Goal: Task Accomplishment & Management: Use online tool/utility

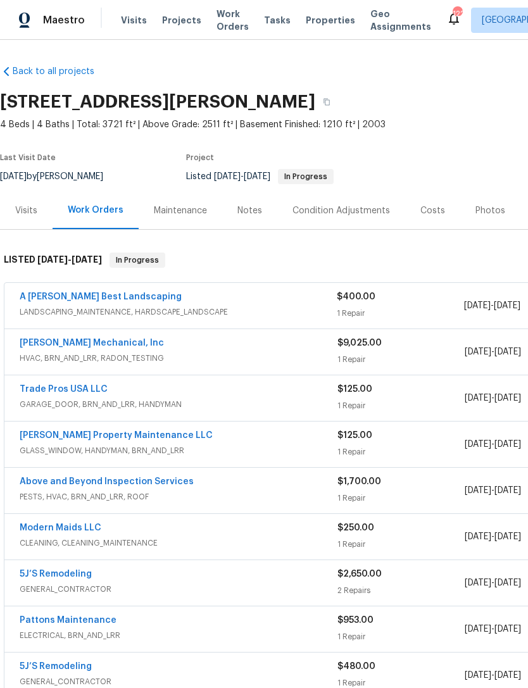
click at [65, 300] on link "A [PERSON_NAME] Best Landscaping" at bounding box center [101, 296] width 162 height 9
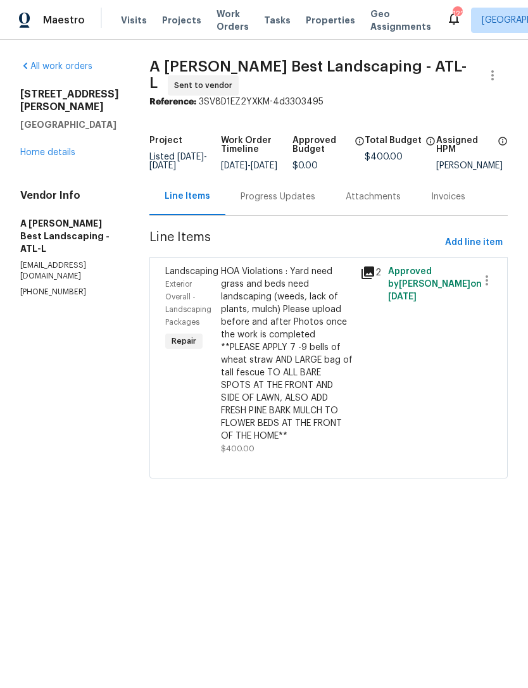
click at [211, 302] on span "Exterior Overall - Landscaping Packages" at bounding box center [188, 303] width 46 height 46
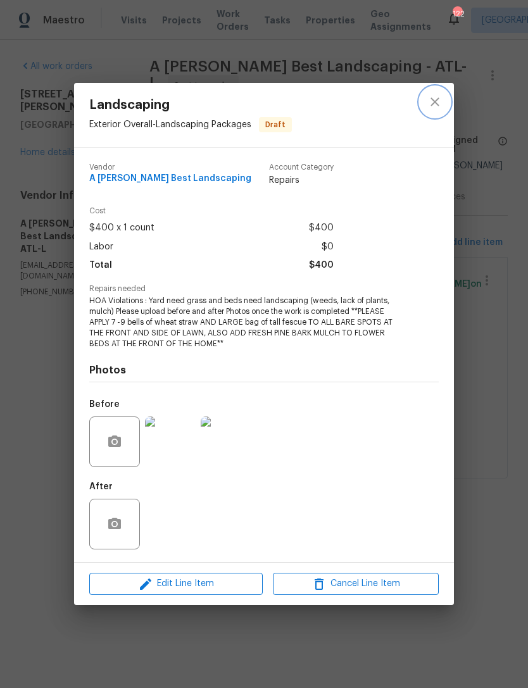
click at [432, 101] on icon "close" at bounding box center [434, 101] width 15 height 15
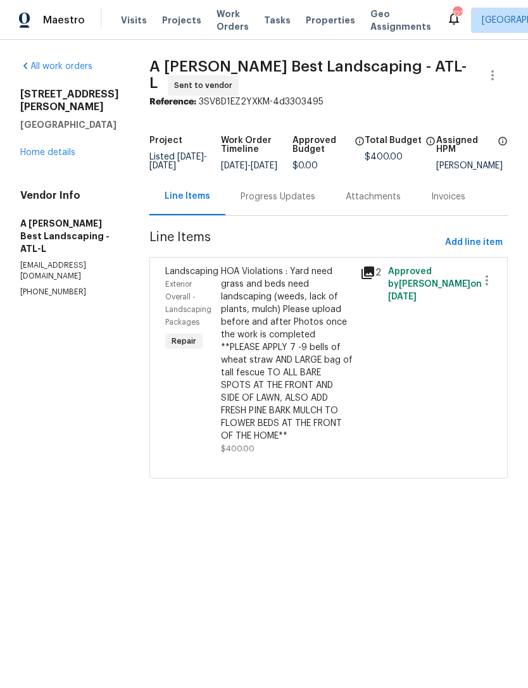
click at [58, 148] on link "Home details" at bounding box center [47, 152] width 55 height 9
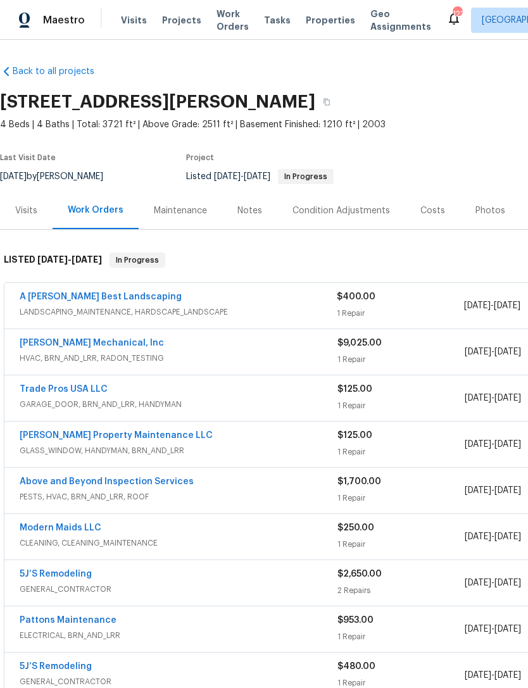
click at [33, 317] on span "LANDSCAPING_MAINTENANCE, HARDSCAPE_LANDSCAPE" at bounding box center [178, 312] width 317 height 13
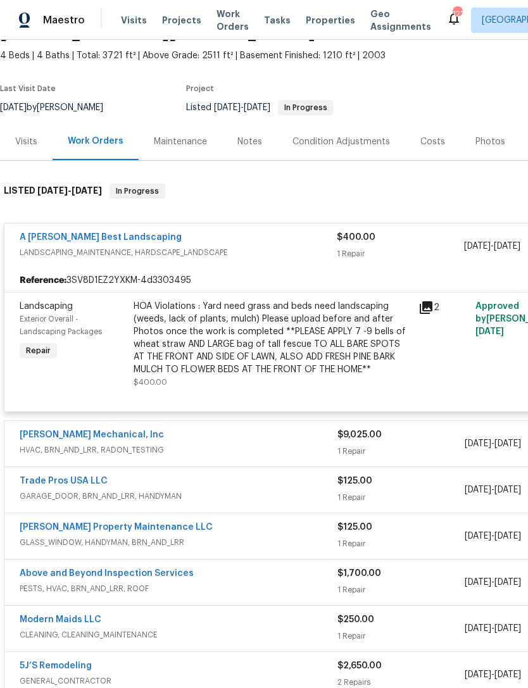
scroll to position [68, 0]
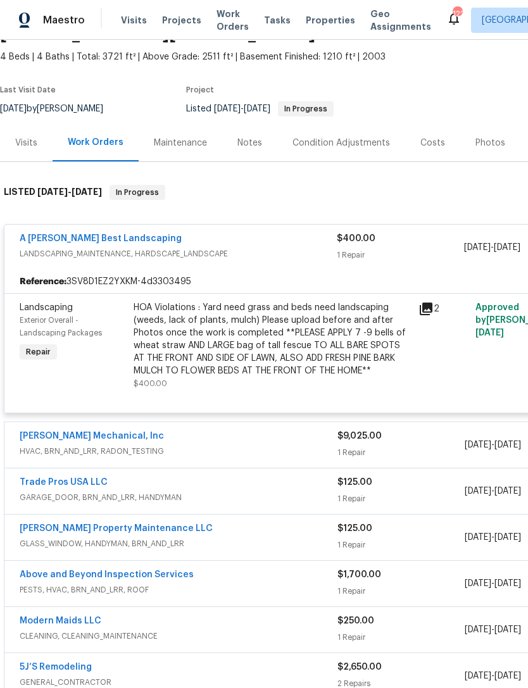
click at [42, 241] on link "A [PERSON_NAME] Best Landscaping" at bounding box center [101, 238] width 162 height 9
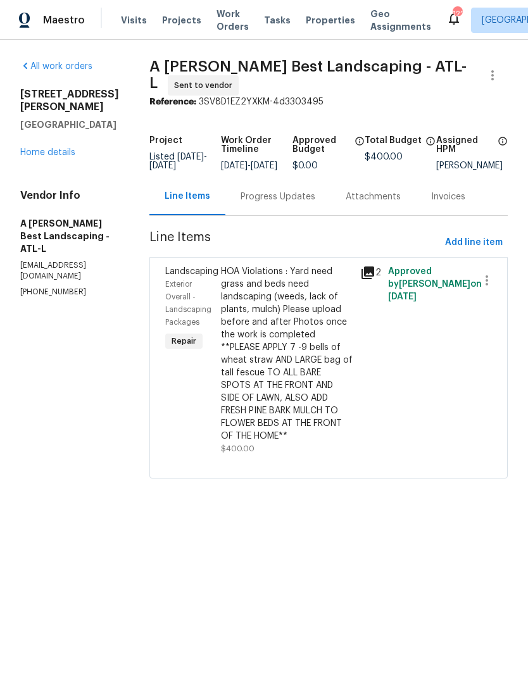
click at [375, 280] on icon at bounding box center [367, 272] width 15 height 15
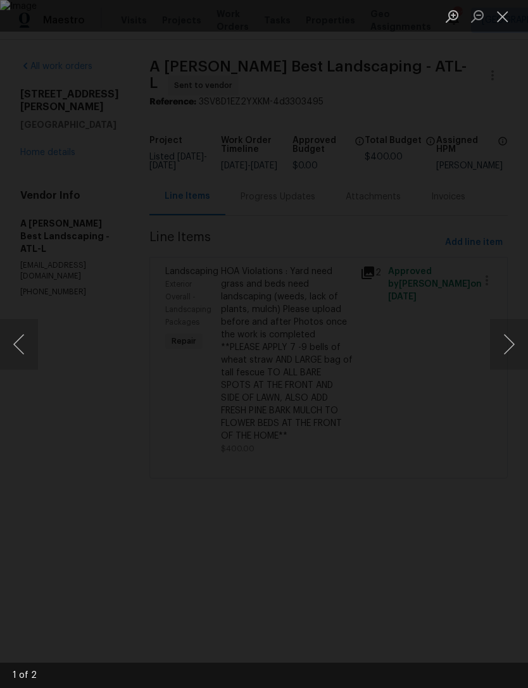
click at [461, 306] on img "Lightbox" at bounding box center [264, 344] width 528 height 688
click at [446, 302] on img "Lightbox" at bounding box center [264, 344] width 528 height 688
click at [444, 313] on img "Lightbox" at bounding box center [264, 344] width 528 height 688
click at [446, 301] on img "Lightbox" at bounding box center [264, 344] width 528 height 688
click at [495, 348] on button "Next image" at bounding box center [509, 344] width 38 height 51
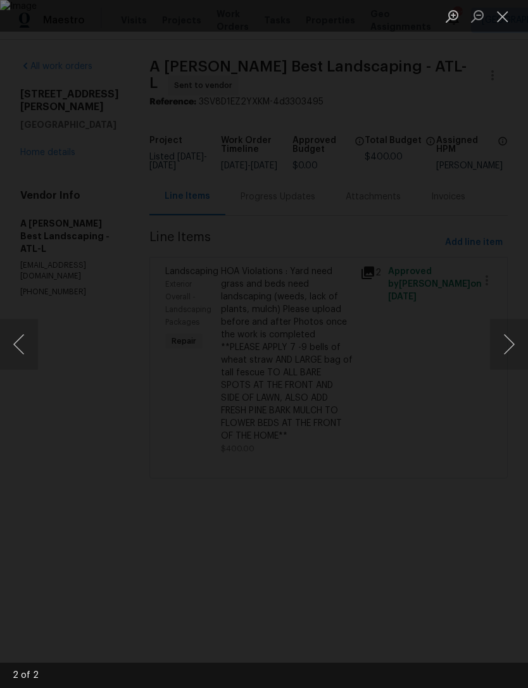
click at [508, 26] on button "Close lightbox" at bounding box center [502, 16] width 25 height 22
